Goal: Task Accomplishment & Management: Manage account settings

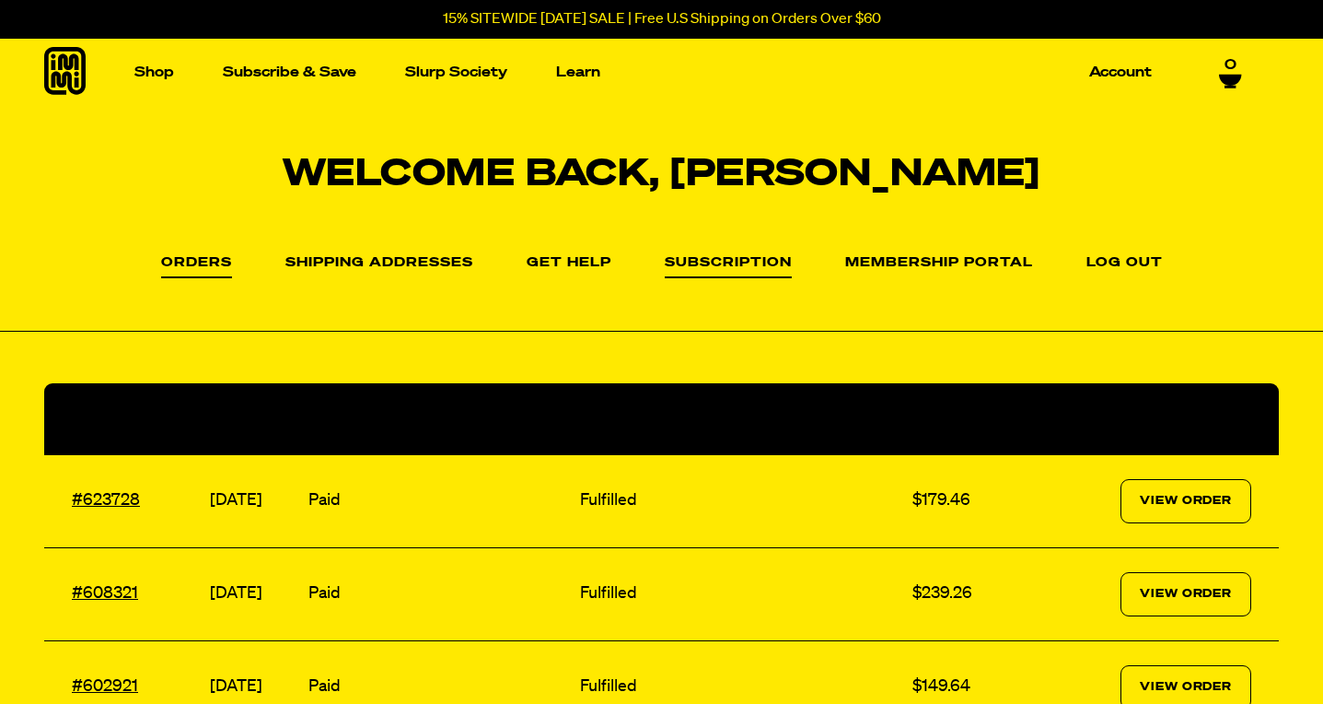
click at [752, 262] on link "Subscription" at bounding box center [728, 267] width 127 height 22
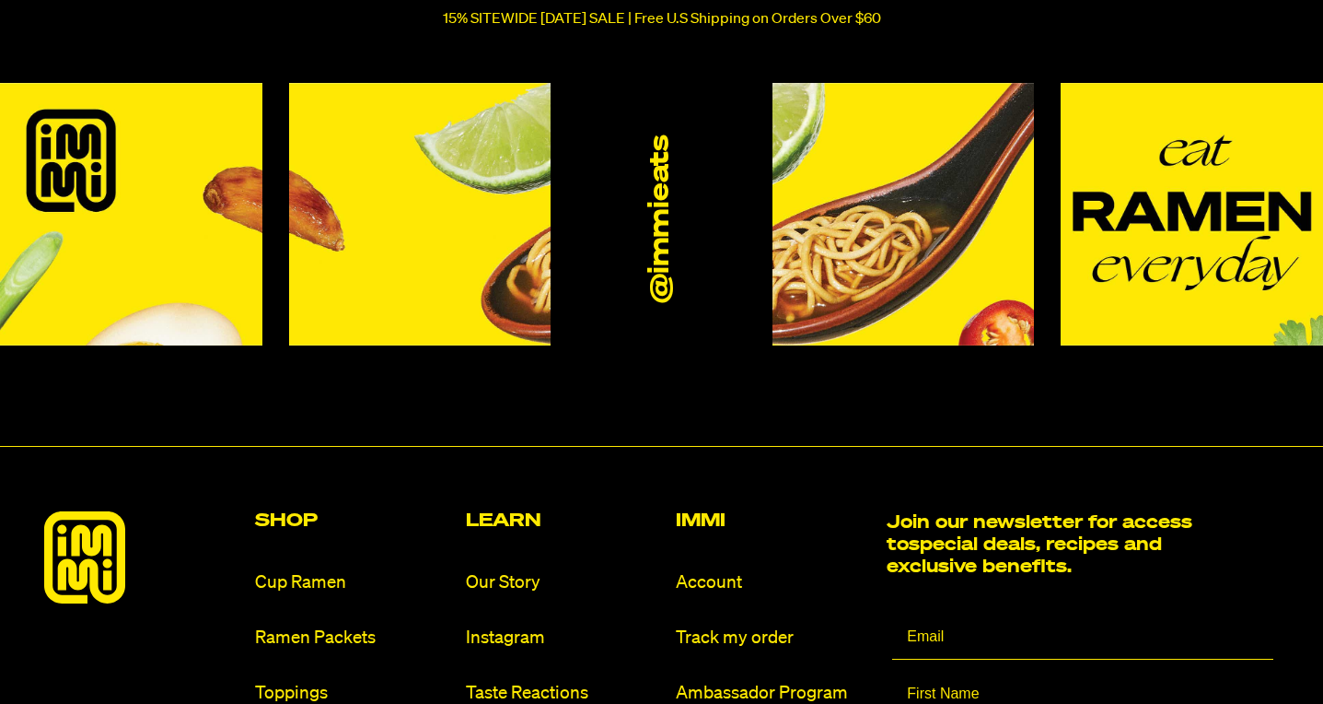
scroll to position [299, 0]
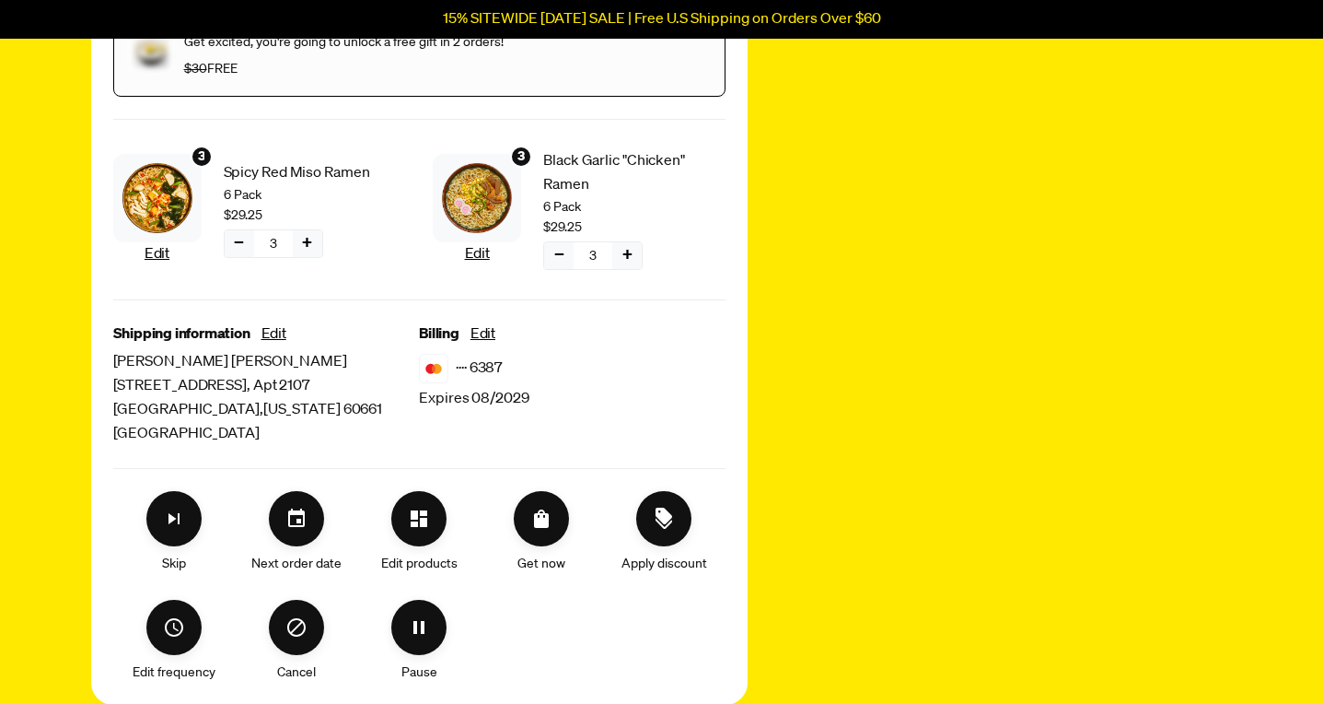
scroll to position [404, 0]
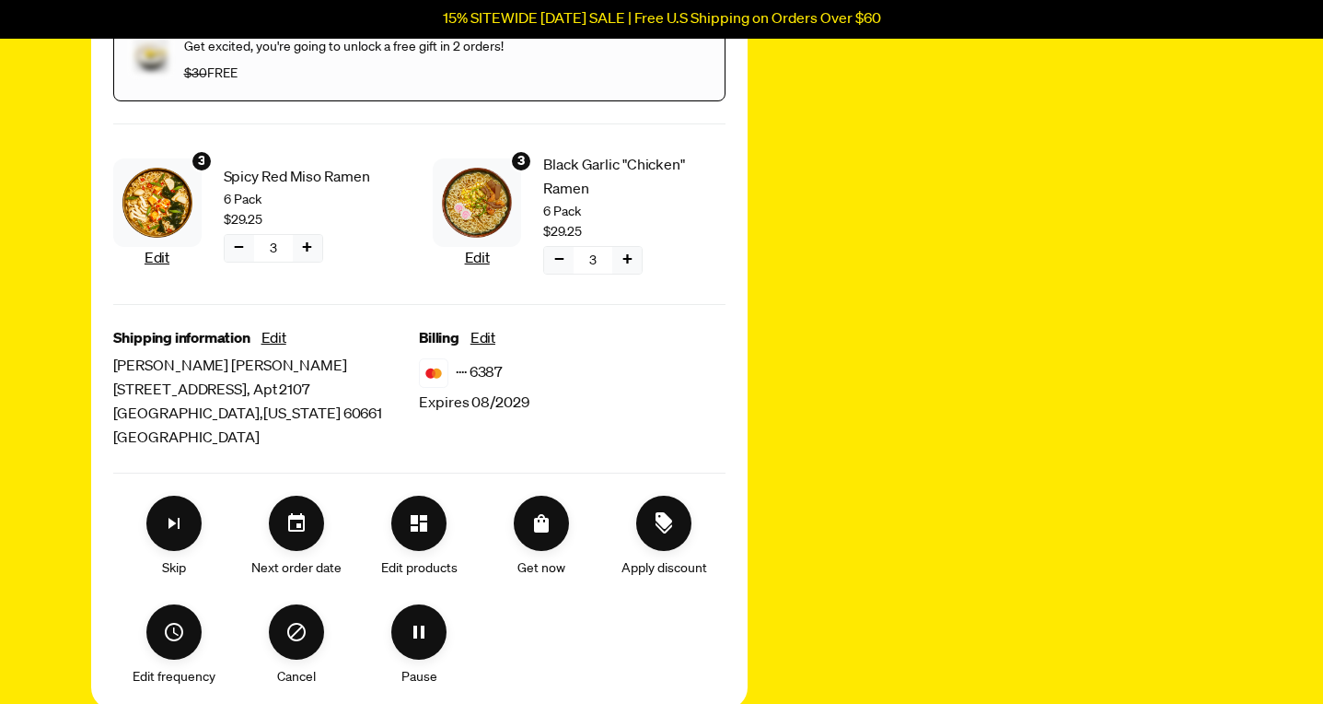
click at [238, 252] on button "−" at bounding box center [239, 248] width 29 height 27
click at [555, 265] on button "−" at bounding box center [558, 260] width 29 height 27
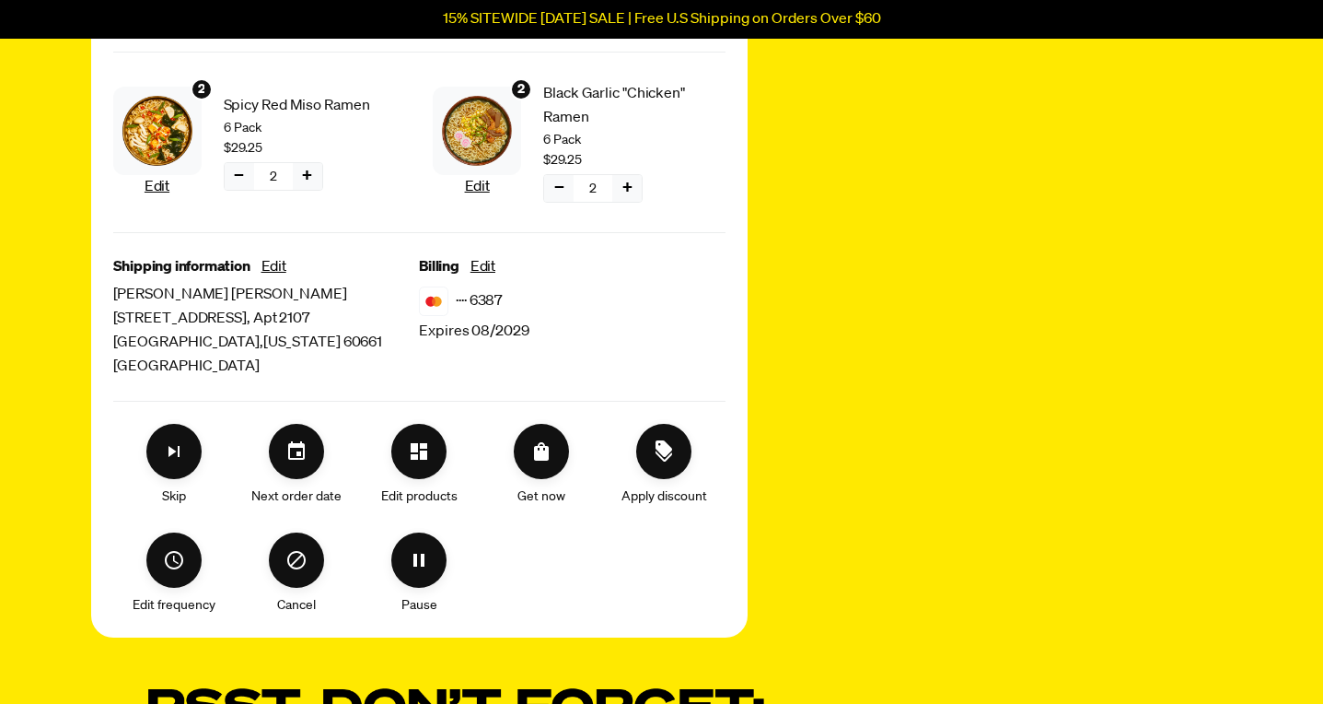
scroll to position [498, 0]
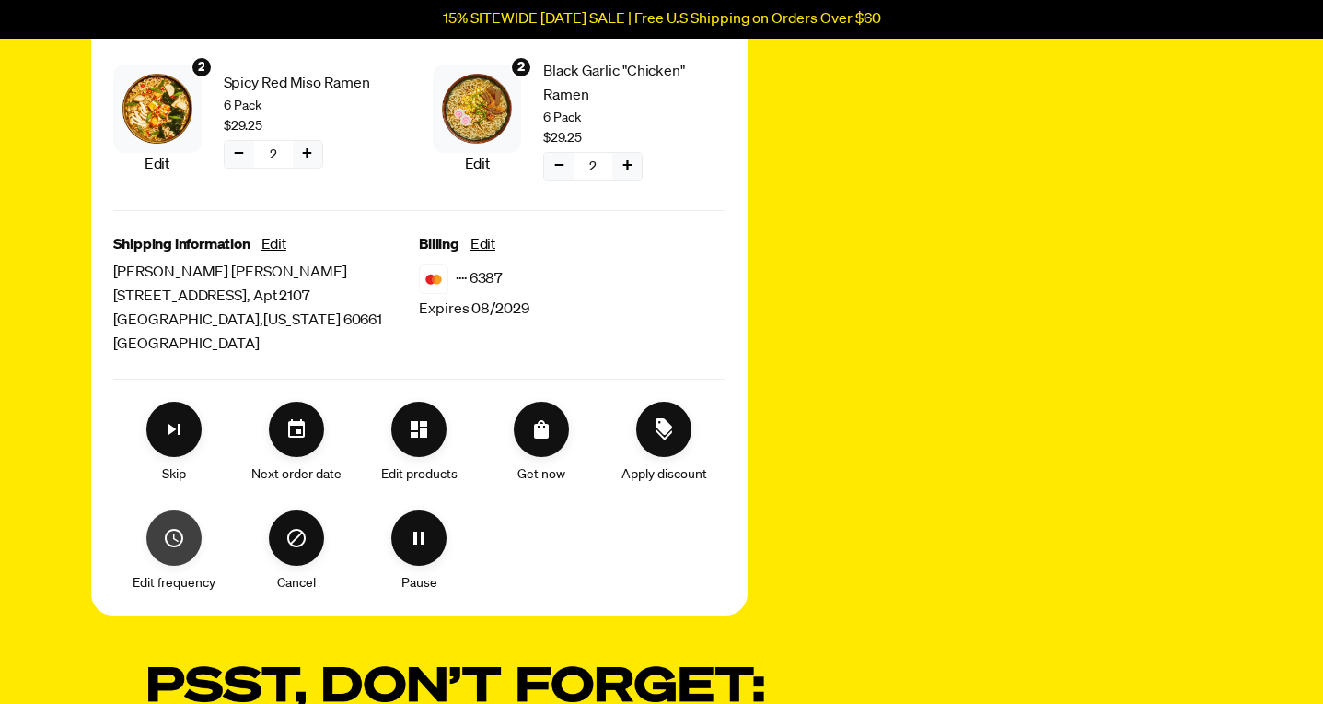
click at [170, 529] on icon "Edit frequency" at bounding box center [174, 538] width 22 height 22
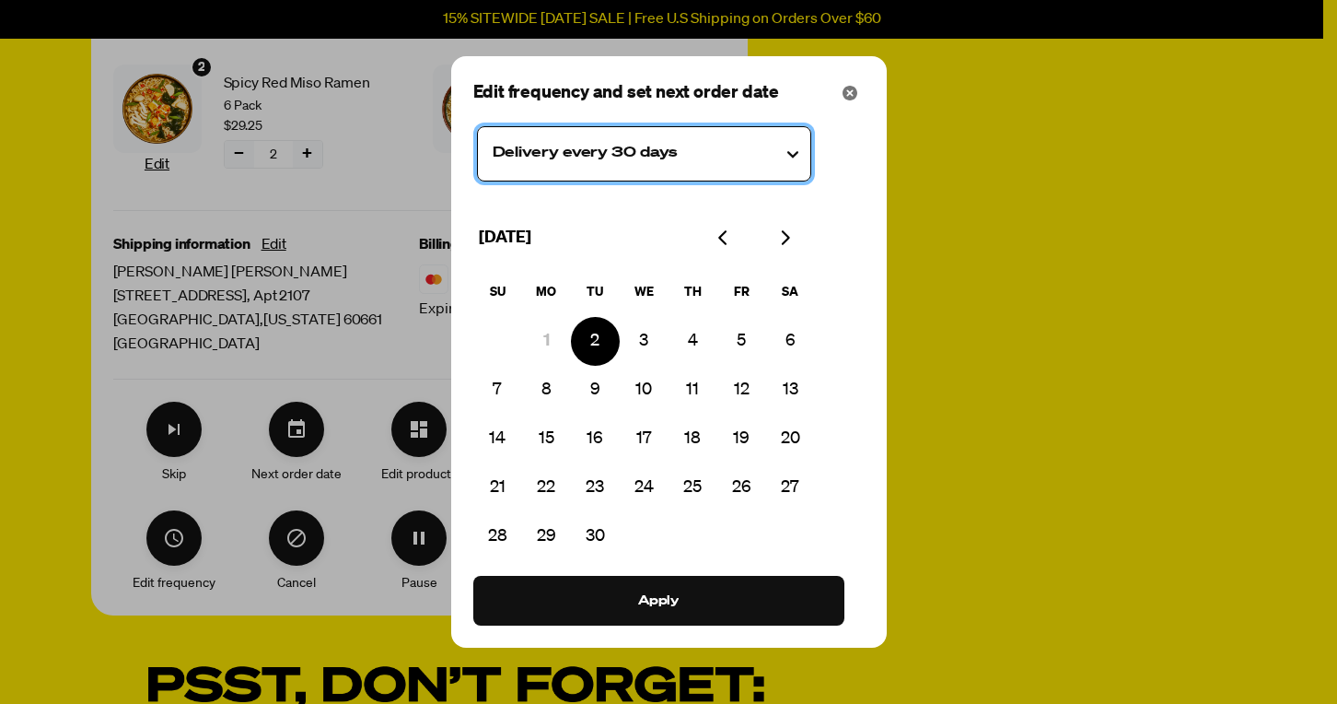
click at [674, 163] on testing "Delivery every 30 days" at bounding box center [644, 153] width 334 height 55
click at [477, 126] on testing "Delivery every 30 days" at bounding box center [644, 153] width 334 height 55
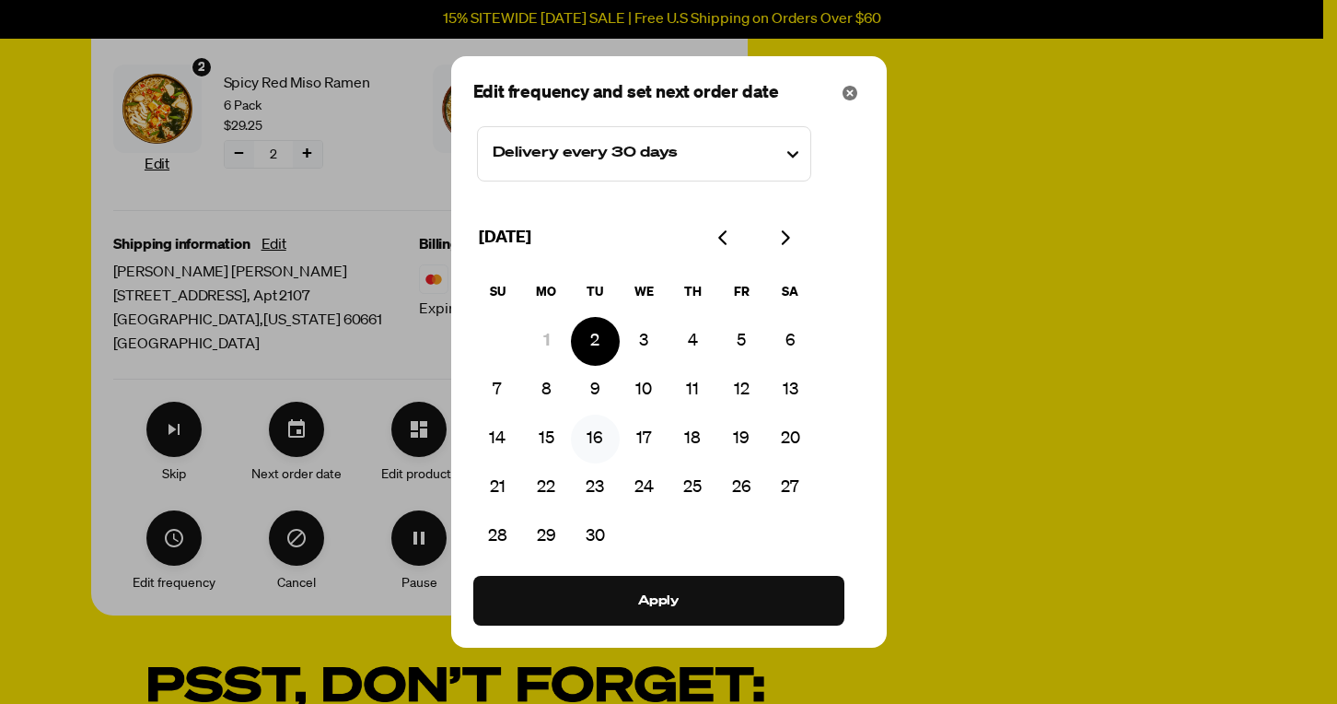
click at [593, 438] on button "16" at bounding box center [595, 438] width 49 height 49
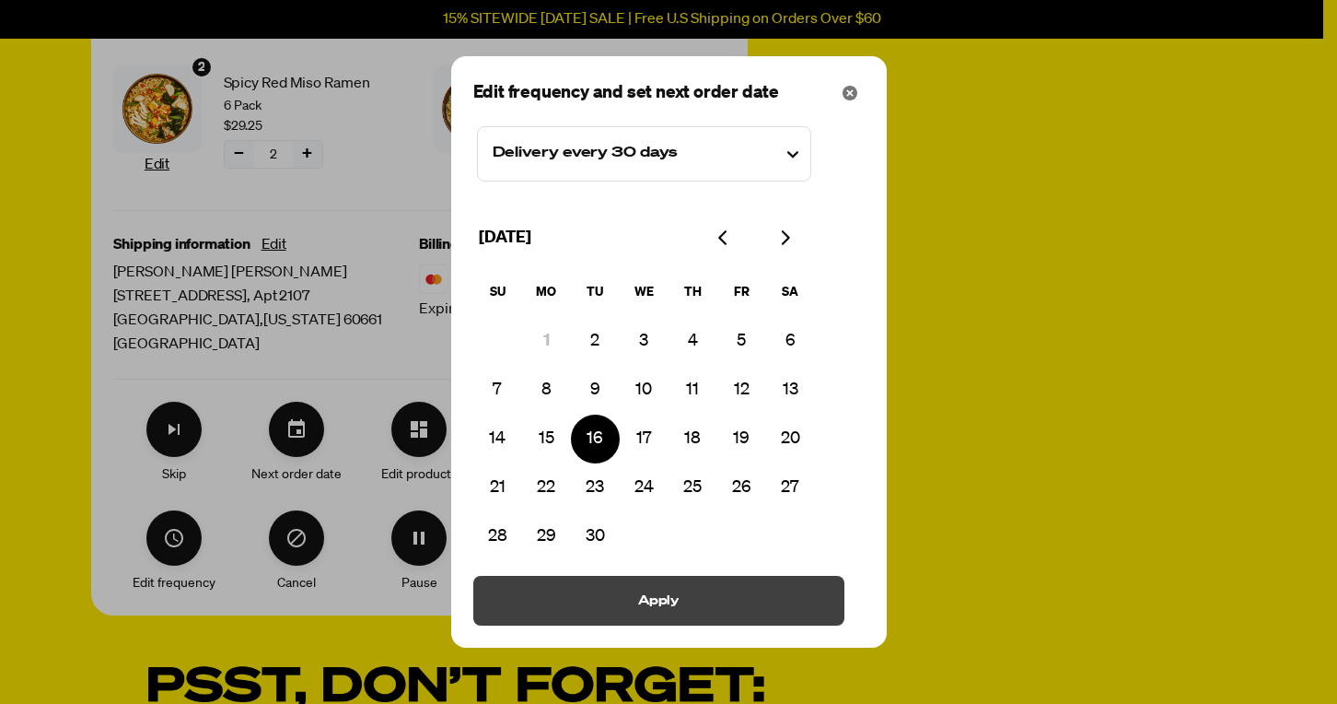
click at [668, 585] on button "Apply" at bounding box center [658, 601] width 371 height 50
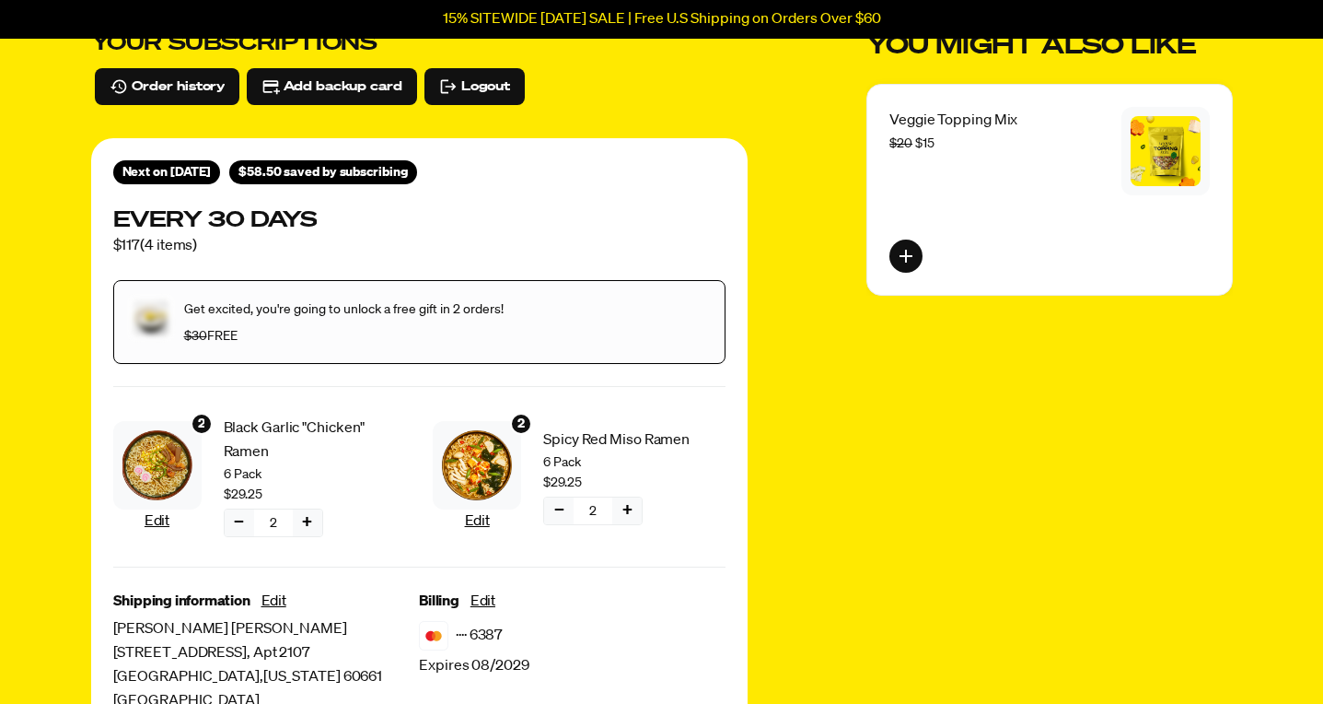
scroll to position [0, 0]
